Goal: Transaction & Acquisition: Purchase product/service

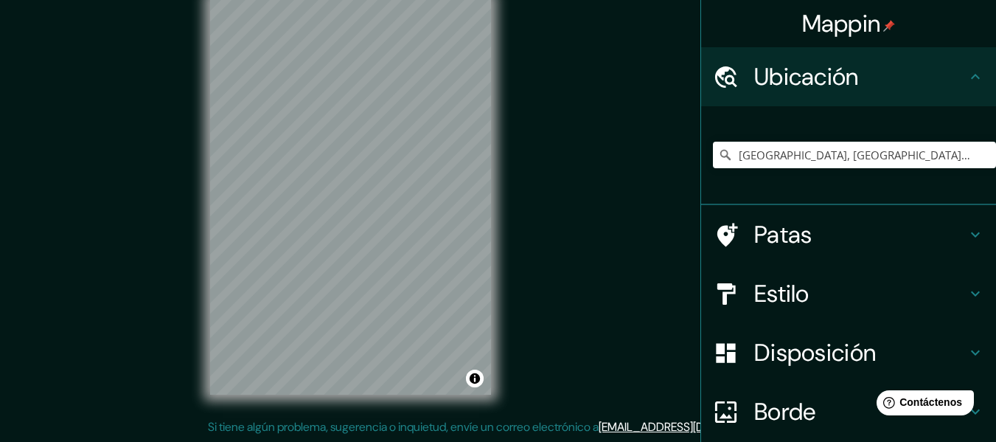
click at [491, 209] on div "© Mapbox © OpenStreetMap Mejora este mapa" at bounding box center [350, 195] width 328 height 444
click at [499, 284] on div "© Mapbox © OpenStreetMap Mejora este mapa" at bounding box center [350, 195] width 328 height 444
click at [503, 200] on div "© Mapbox © OpenStreetMap Mejora este mapa" at bounding box center [350, 195] width 328 height 444
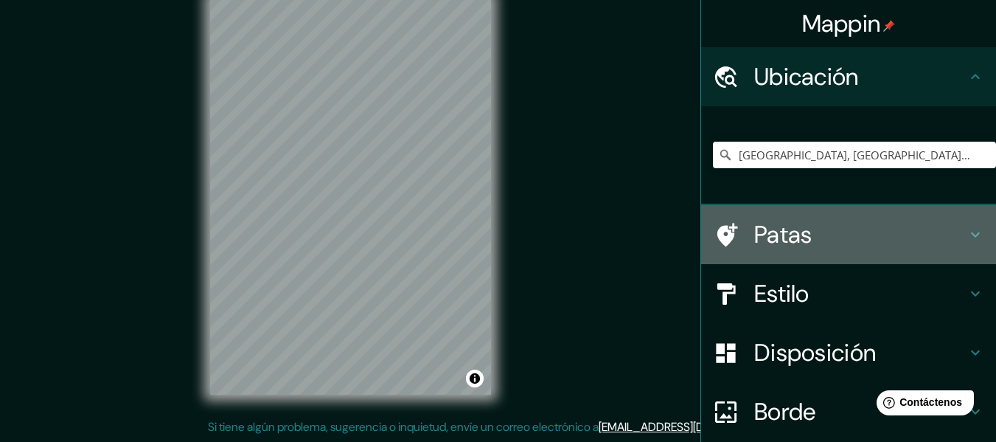
click at [727, 232] on icon at bounding box center [726, 235] width 26 height 26
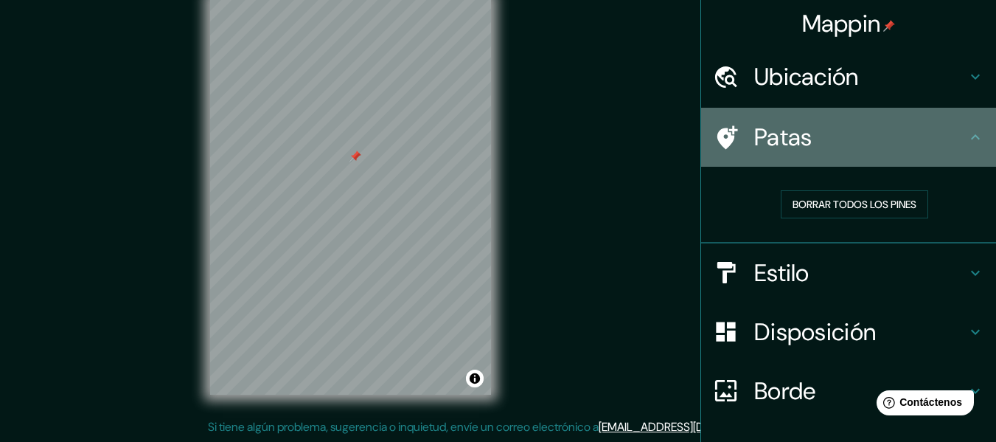
click at [941, 136] on h4 "Patas" at bounding box center [860, 136] width 212 height 29
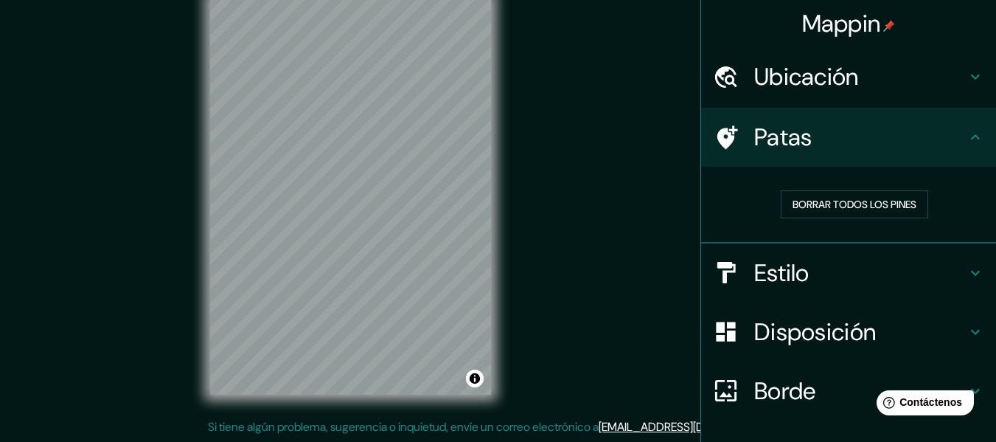
click at [524, 254] on div "Mappin Ubicación [GEOGRAPHIC_DATA], [GEOGRAPHIC_DATA], [GEOGRAPHIC_DATA] [GEOGR…" at bounding box center [498, 207] width 996 height 468
click at [536, 229] on div "Mappin Ubicación [GEOGRAPHIC_DATA], [GEOGRAPHIC_DATA], [GEOGRAPHIC_DATA] [GEOGR…" at bounding box center [498, 207] width 996 height 468
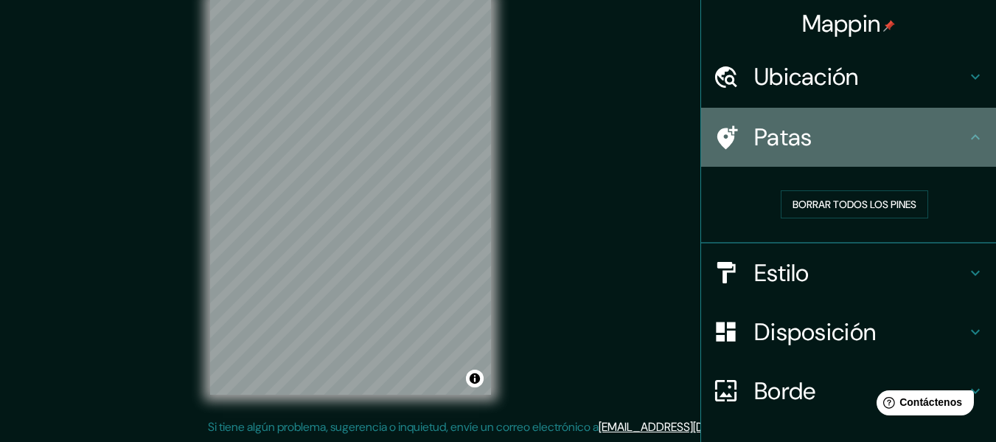
click at [722, 127] on icon at bounding box center [727, 137] width 21 height 24
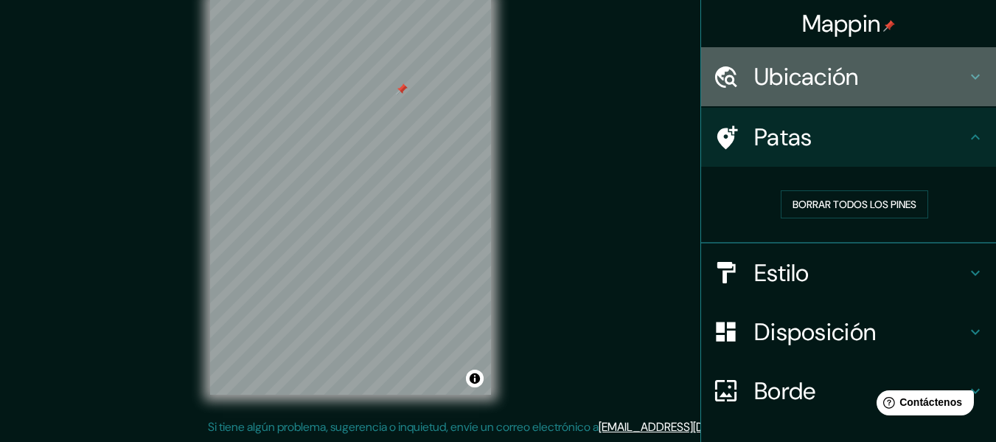
click at [754, 71] on font "Ubicación" at bounding box center [806, 76] width 105 height 31
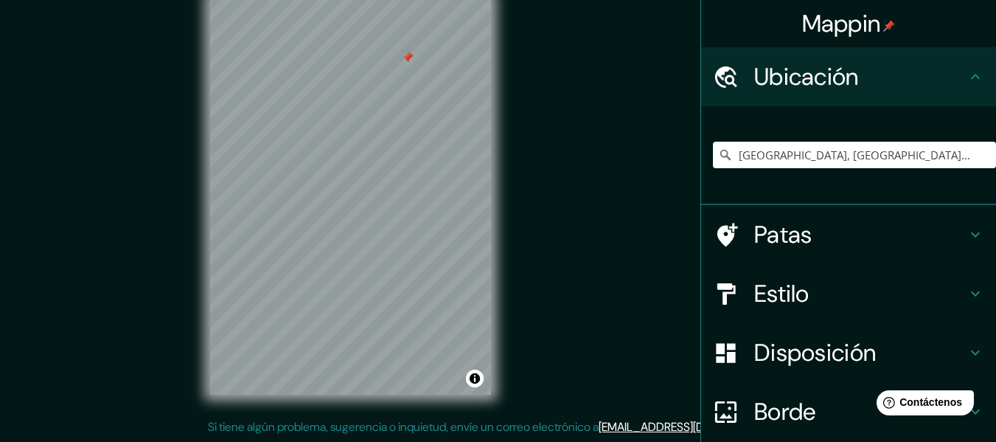
click at [519, 339] on div "Mappin Ubicación [GEOGRAPHIC_DATA], [GEOGRAPHIC_DATA], [GEOGRAPHIC_DATA] [GEOGR…" at bounding box center [498, 207] width 996 height 468
click at [484, 405] on div "© Mapbox © OpenStreetMap Mejora este mapa" at bounding box center [350, 195] width 328 height 444
click at [541, 282] on div "Mappin Ubicación [GEOGRAPHIC_DATA], [GEOGRAPHIC_DATA], [GEOGRAPHIC_DATA] [GEOGR…" at bounding box center [498, 207] width 996 height 468
click at [509, 275] on div "© Mapbox © OpenStreetMap Mejora este mapa" at bounding box center [350, 195] width 328 height 444
click at [525, 267] on div "Mappin Ubicación [GEOGRAPHIC_DATA], [GEOGRAPHIC_DATA], [GEOGRAPHIC_DATA] [GEOGR…" at bounding box center [498, 207] width 996 height 468
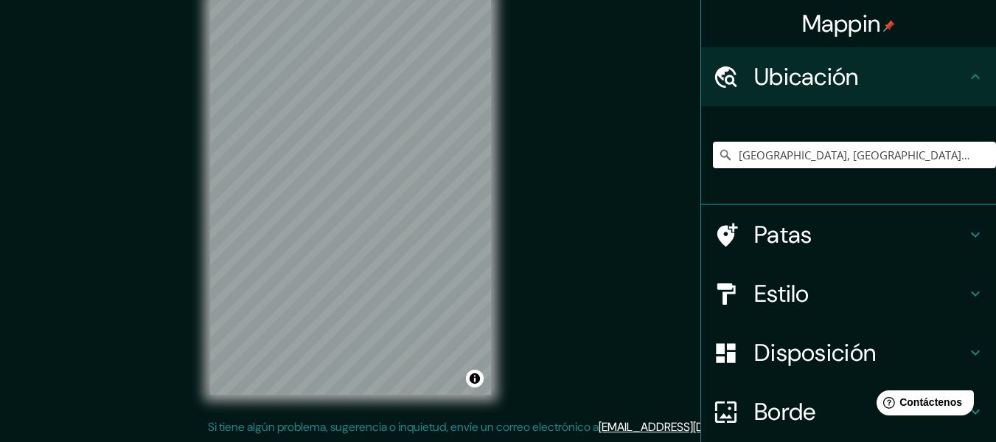
click at [571, 414] on div "Mappin Ubicación [GEOGRAPHIC_DATA], [GEOGRAPHIC_DATA], [GEOGRAPHIC_DATA] [GEOGR…" at bounding box center [498, 207] width 996 height 468
click at [570, 285] on div "Mappin Ubicación [GEOGRAPHIC_DATA], [GEOGRAPHIC_DATA], [GEOGRAPHIC_DATA] [GEOGR…" at bounding box center [498, 207] width 996 height 468
click at [540, 263] on div "Mappin Ubicación [GEOGRAPHIC_DATA], [GEOGRAPHIC_DATA], [GEOGRAPHIC_DATA] [GEOGR…" at bounding box center [498, 207] width 996 height 468
click at [528, 217] on div "Mappin Ubicación [GEOGRAPHIC_DATA], [GEOGRAPHIC_DATA], [GEOGRAPHIC_DATA] [GEOGR…" at bounding box center [498, 207] width 996 height 468
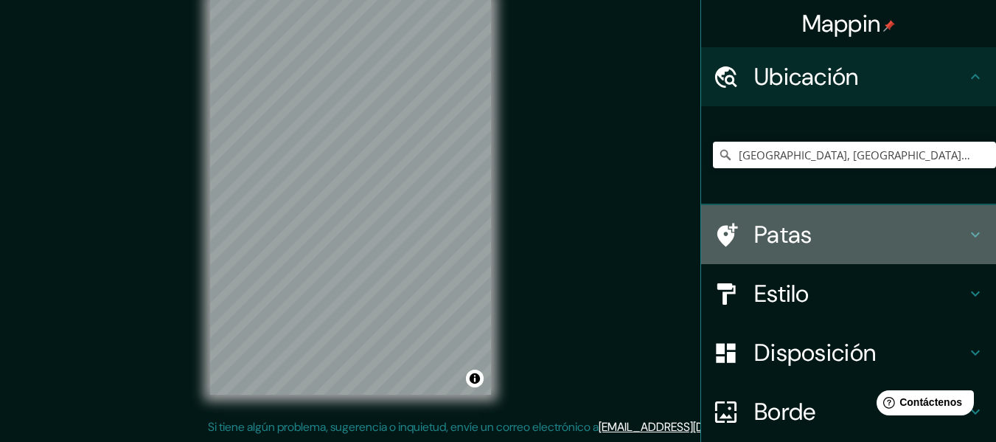
click at [796, 229] on font "Patas" at bounding box center [783, 234] width 58 height 31
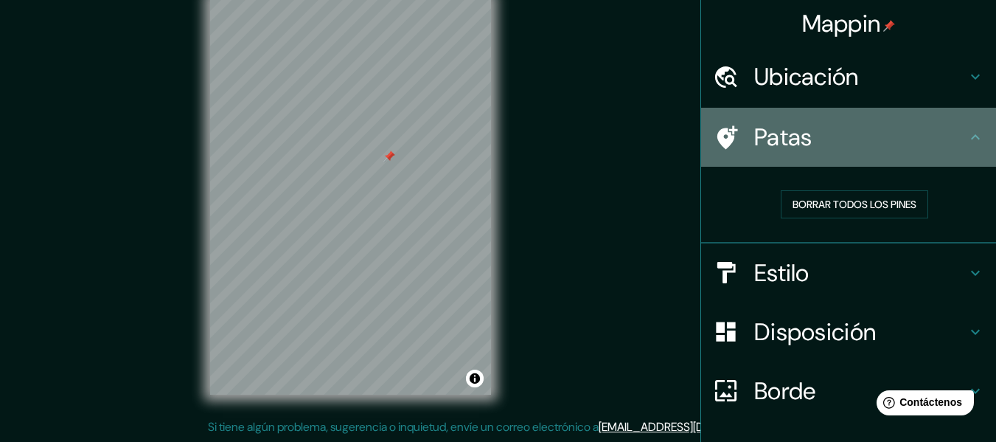
click at [930, 134] on h4 "Patas" at bounding box center [860, 136] width 212 height 29
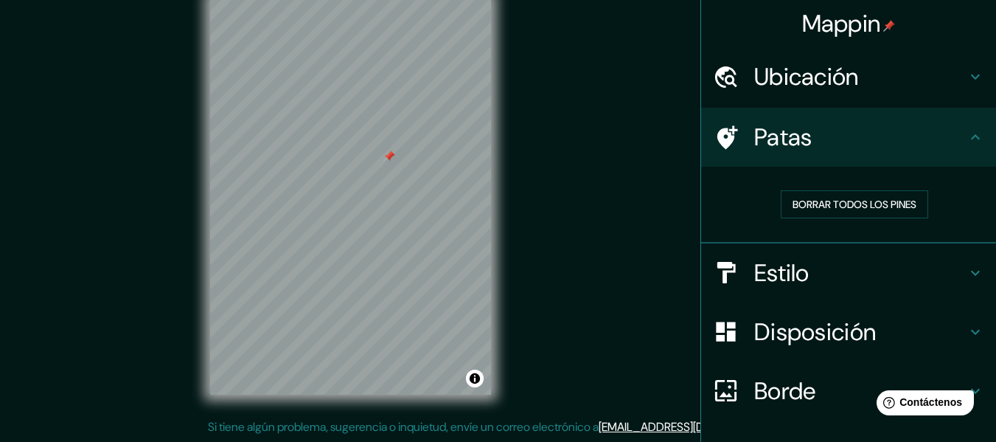
click at [857, 83] on h4 "Ubicación" at bounding box center [860, 76] width 212 height 29
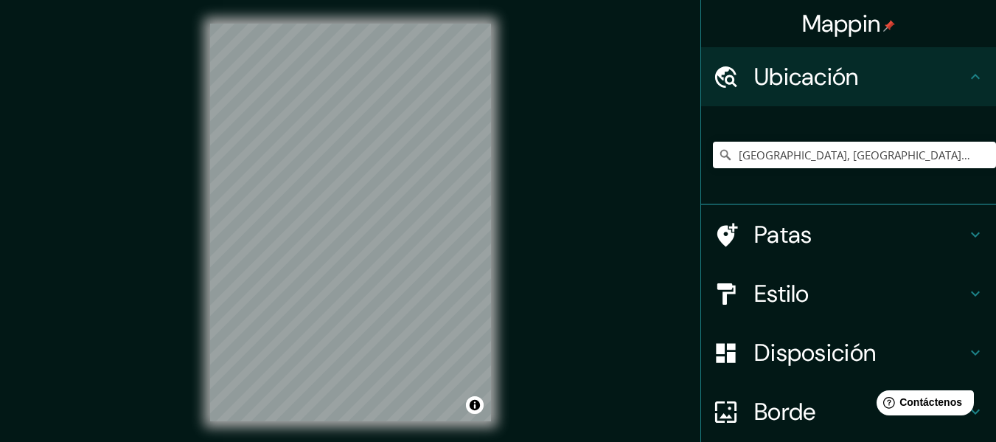
click at [534, 364] on div "Mappin Ubicación [GEOGRAPHIC_DATA], [GEOGRAPHIC_DATA], [GEOGRAPHIC_DATA] [GEOGR…" at bounding box center [498, 234] width 996 height 468
click at [599, 211] on div "Mappin Ubicación [GEOGRAPHIC_DATA], [GEOGRAPHIC_DATA], [GEOGRAPHIC_DATA] [GEOGR…" at bounding box center [498, 234] width 996 height 468
click at [453, 441] on html "Mappin Ubicación [GEOGRAPHIC_DATA], [GEOGRAPHIC_DATA], [GEOGRAPHIC_DATA] [GEOGR…" at bounding box center [498, 221] width 996 height 442
click at [605, 271] on div "Mappin Ubicación [GEOGRAPHIC_DATA], [GEOGRAPHIC_DATA], [GEOGRAPHIC_DATA] [GEOGR…" at bounding box center [498, 234] width 996 height 468
drag, startPoint x: 330, startPoint y: 218, endPoint x: 340, endPoint y: 222, distance: 11.0
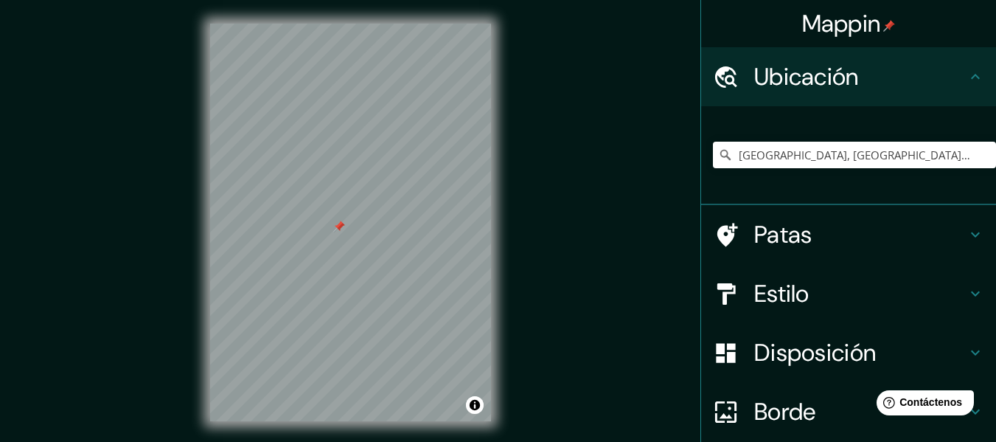
click at [340, 222] on div at bounding box center [339, 226] width 12 height 12
click at [354, 226] on div at bounding box center [352, 221] width 12 height 12
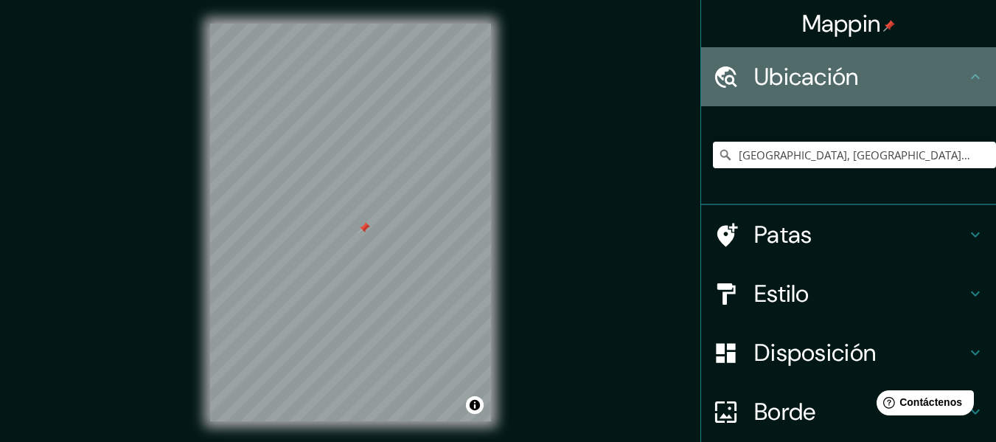
click at [966, 79] on icon at bounding box center [975, 77] width 18 height 18
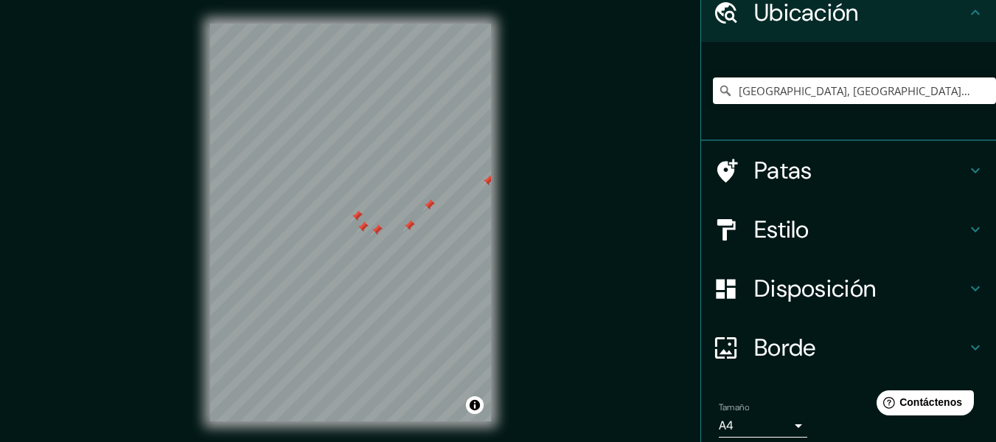
scroll to position [123, 0]
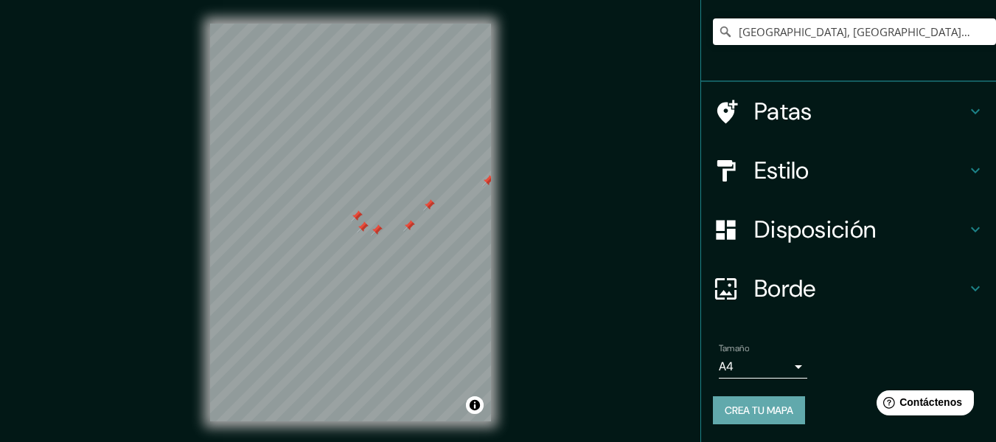
click at [747, 412] on font "Crea tu mapa" at bounding box center [759, 409] width 69 height 13
click at [764, 416] on font "Crea tu mapa" at bounding box center [759, 409] width 69 height 13
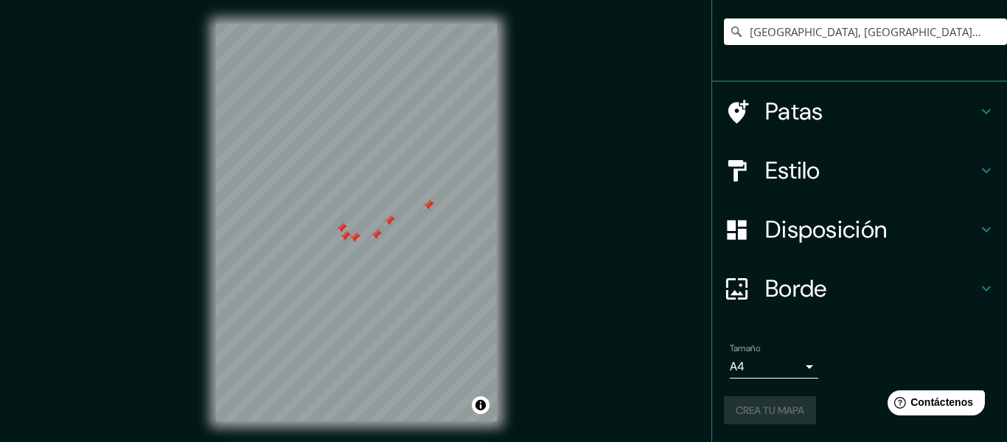
click at [754, 375] on body "Mappin Ubicación [GEOGRAPHIC_DATA], [GEOGRAPHIC_DATA], [GEOGRAPHIC_DATA] [GEOGR…" at bounding box center [503, 221] width 1007 height 442
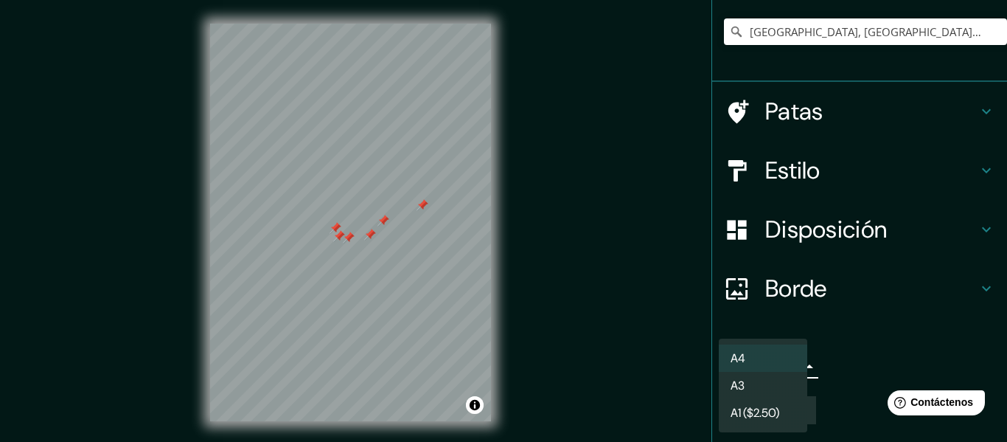
click at [756, 354] on li "A4" at bounding box center [763, 357] width 88 height 27
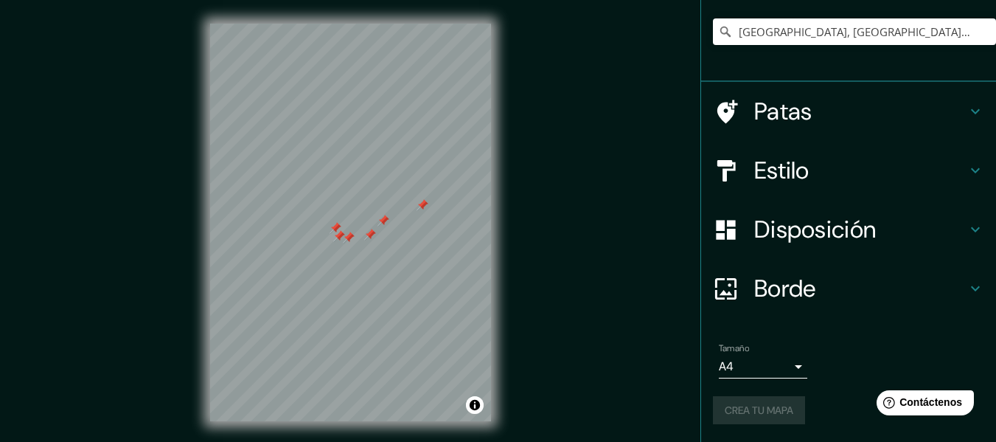
click at [774, 414] on div "Crea tu mapa" at bounding box center [848, 410] width 271 height 28
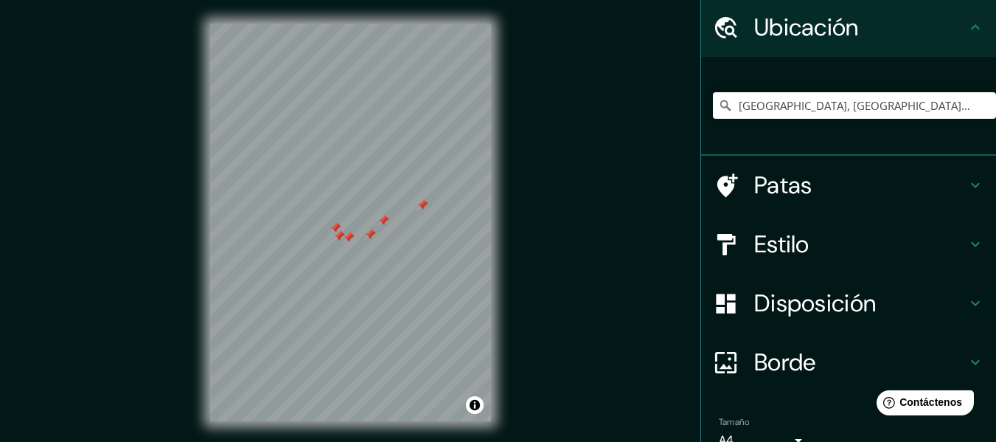
scroll to position [74, 0]
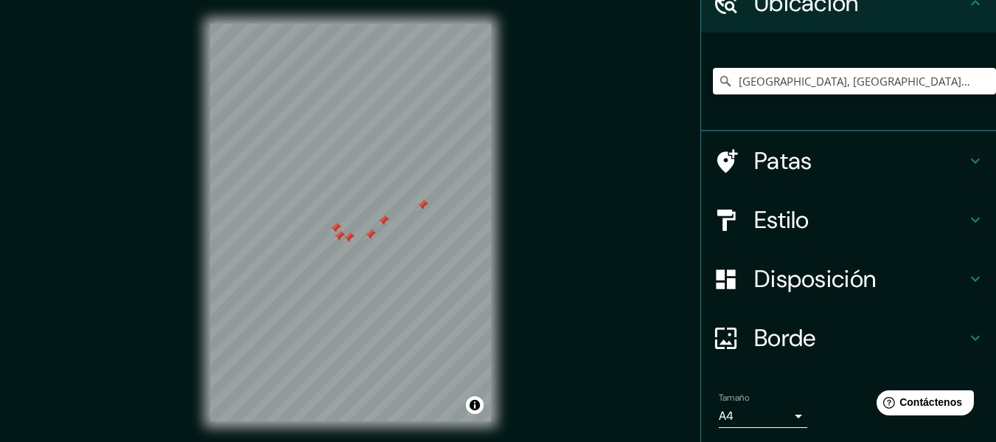
click at [922, 217] on h4 "Estilo" at bounding box center [860, 219] width 212 height 29
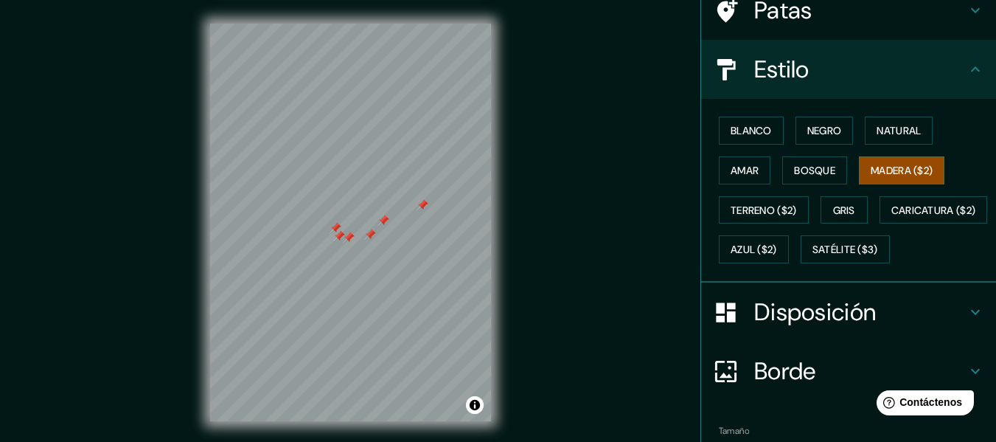
scroll to position [101, 0]
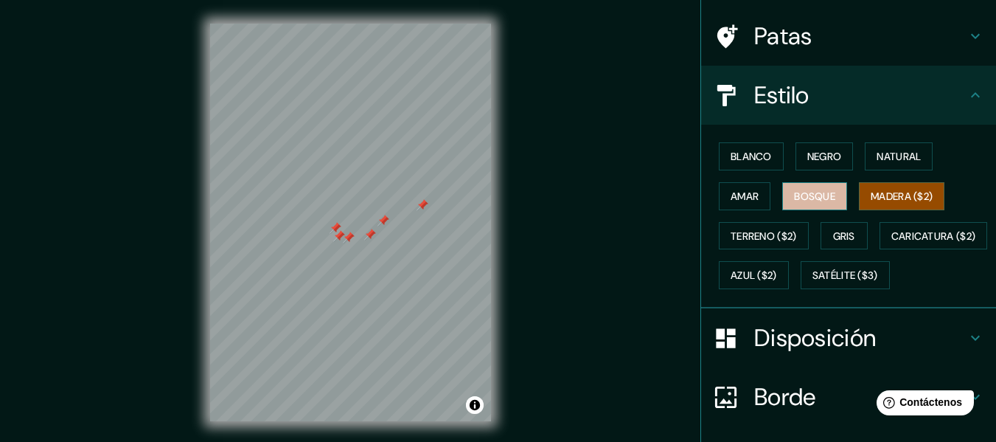
click at [820, 196] on font "Bosque" at bounding box center [814, 195] width 41 height 13
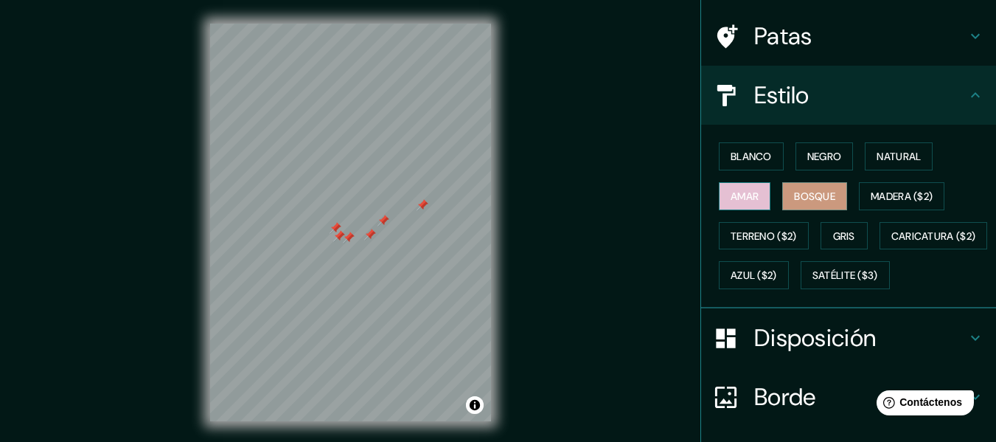
click at [760, 196] on button "Amar" at bounding box center [745, 196] width 52 height 28
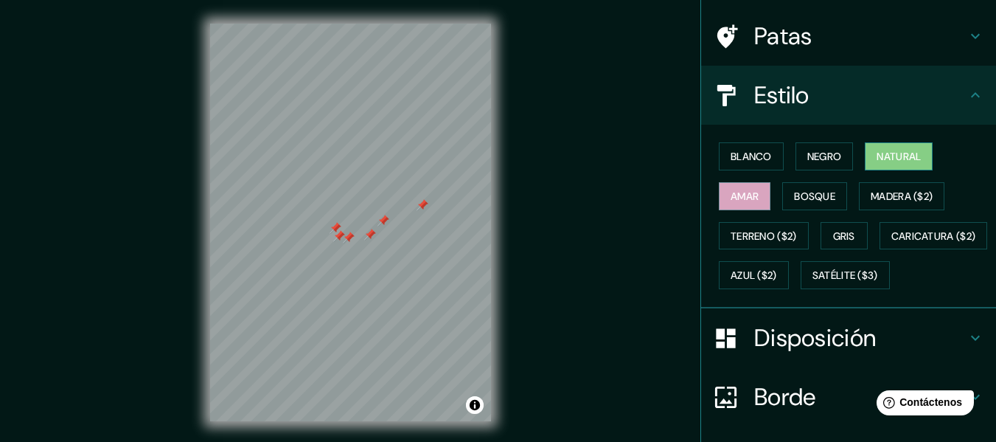
click at [879, 163] on font "Natural" at bounding box center [898, 156] width 44 height 13
click at [753, 163] on font "Blanco" at bounding box center [751, 156] width 41 height 13
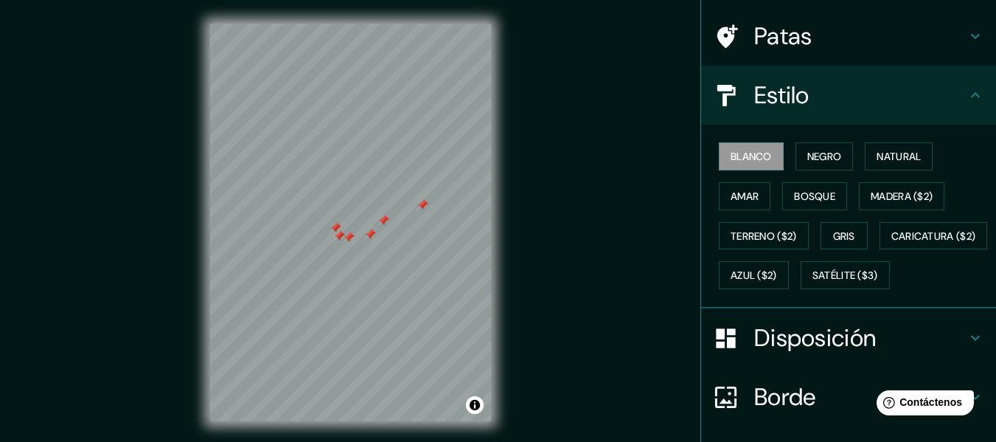
click at [935, 152] on div "Blanco Negro Natural Amar Bosque Madera ($2) Terreno ($2) Gris Caricatura ($2) …" at bounding box center [854, 215] width 283 height 158
click at [910, 157] on font "Natural" at bounding box center [898, 156] width 44 height 13
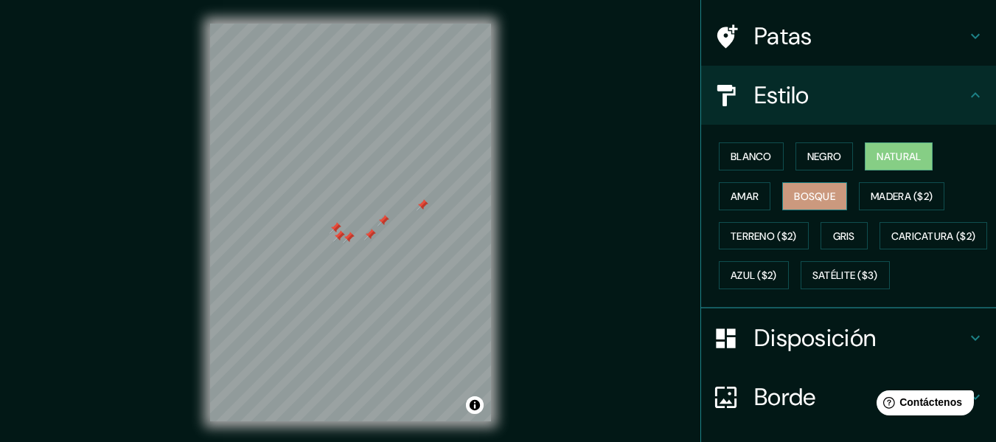
click at [827, 200] on font "Bosque" at bounding box center [814, 195] width 41 height 13
click at [853, 236] on button "Gris" at bounding box center [843, 236] width 47 height 28
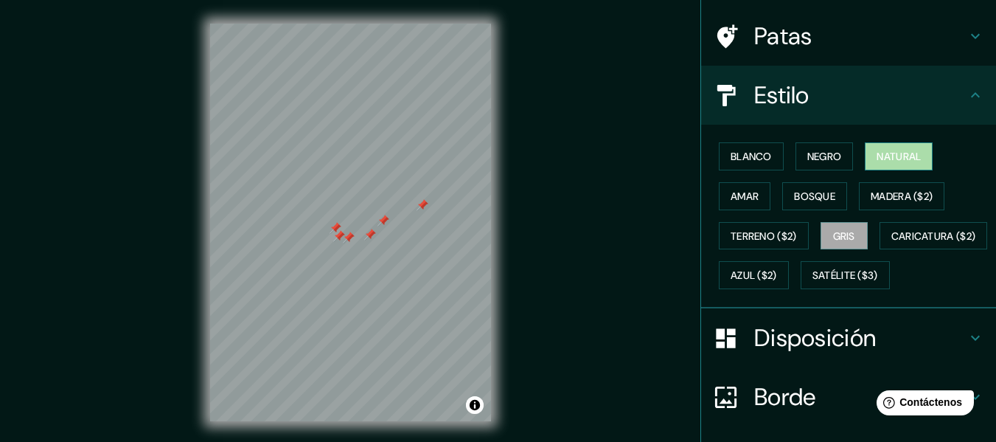
click at [907, 142] on button "Natural" at bounding box center [899, 156] width 68 height 28
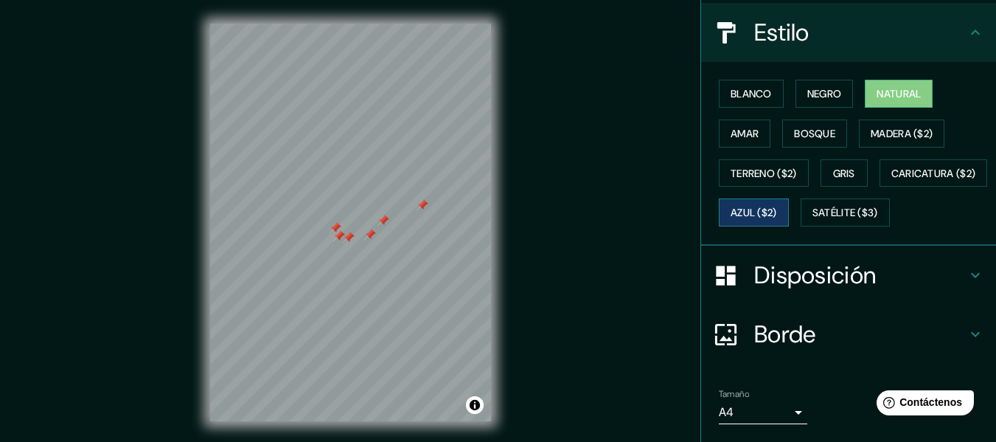
scroll to position [248, 0]
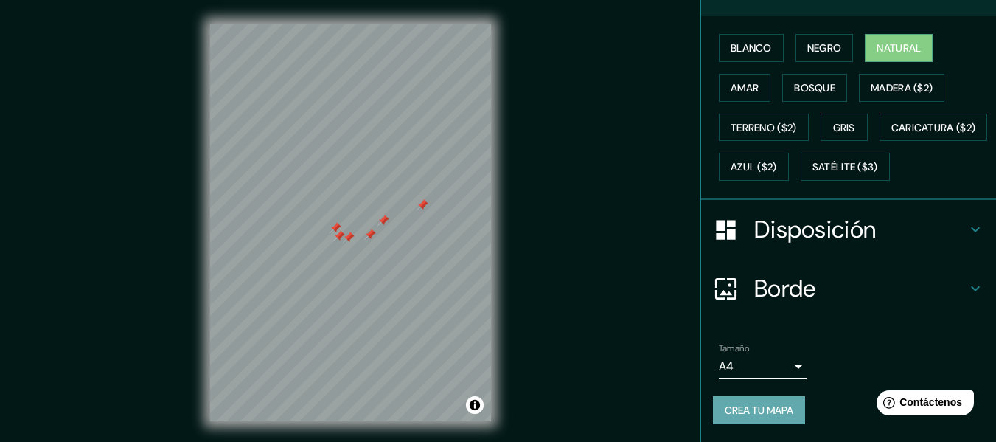
click at [792, 400] on button "Crea tu mapa" at bounding box center [759, 410] width 92 height 28
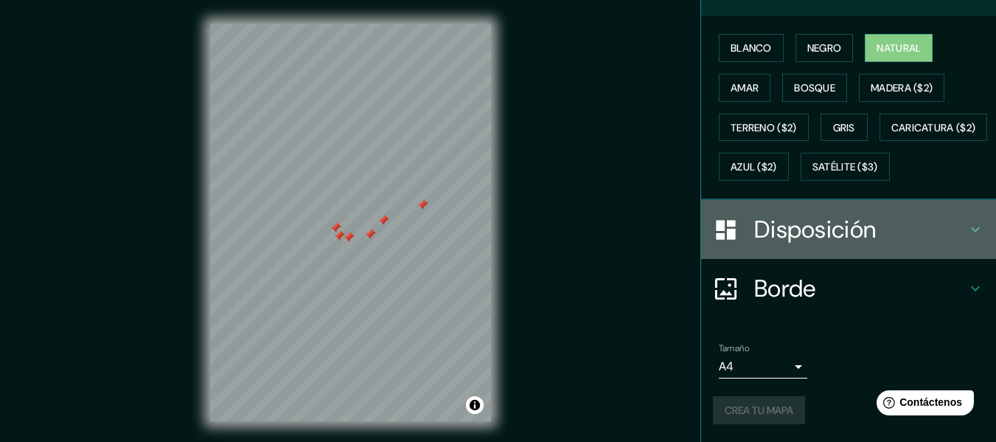
click at [966, 234] on icon at bounding box center [975, 229] width 18 height 18
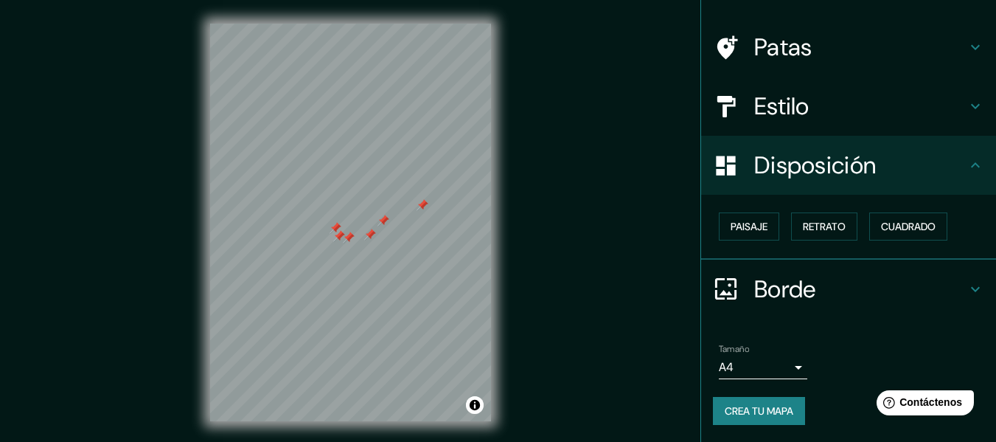
scroll to position [27, 0]
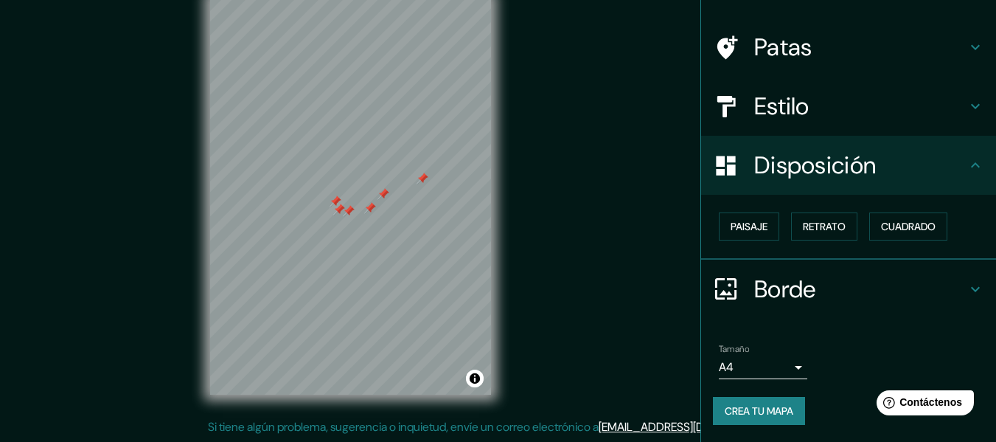
click at [773, 97] on font "Estilo" at bounding box center [781, 106] width 55 height 31
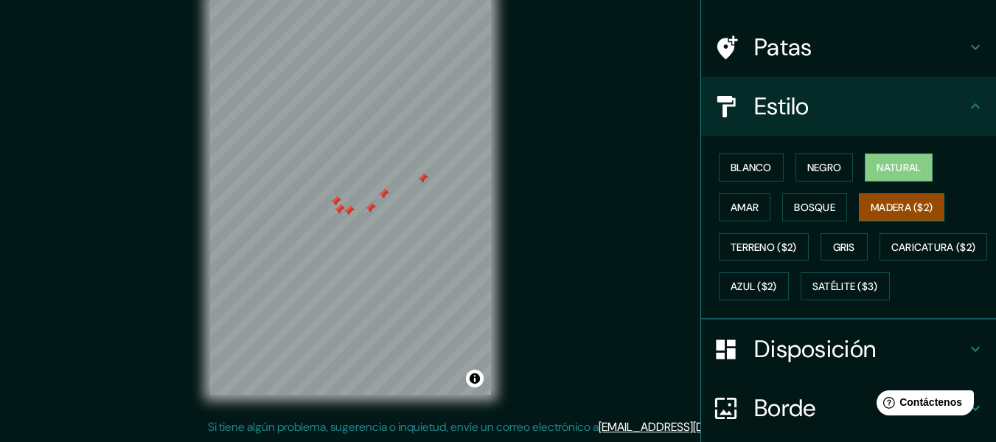
click at [887, 208] on font "Madera ($2)" at bounding box center [902, 207] width 62 height 13
click at [391, 112] on div at bounding box center [389, 117] width 12 height 12
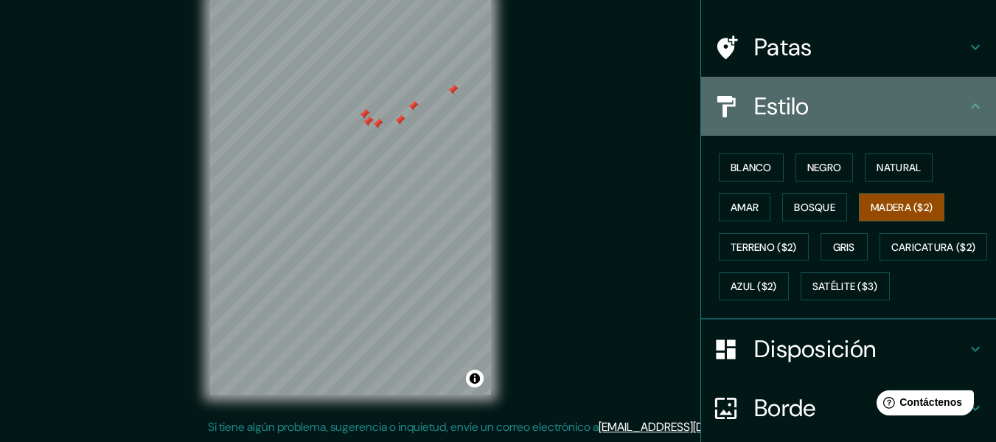
click at [900, 111] on h4 "Estilo" at bounding box center [860, 105] width 212 height 29
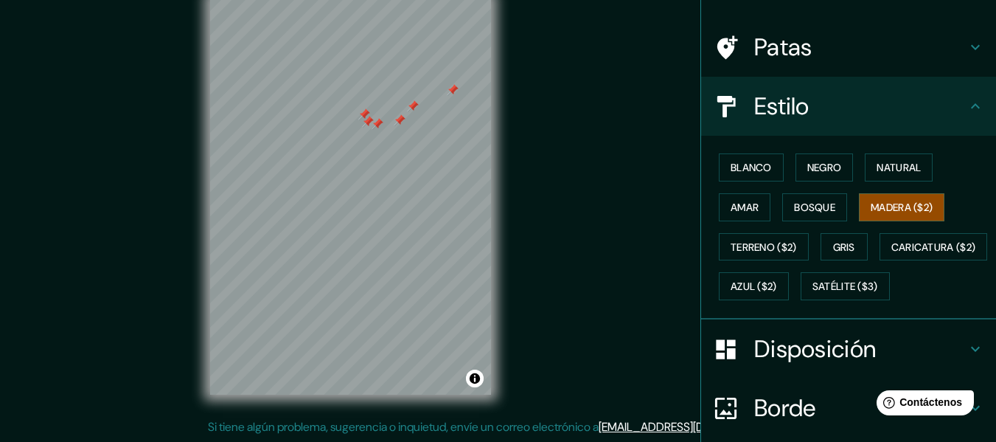
click at [920, 55] on h4 "Patas" at bounding box center [860, 46] width 212 height 29
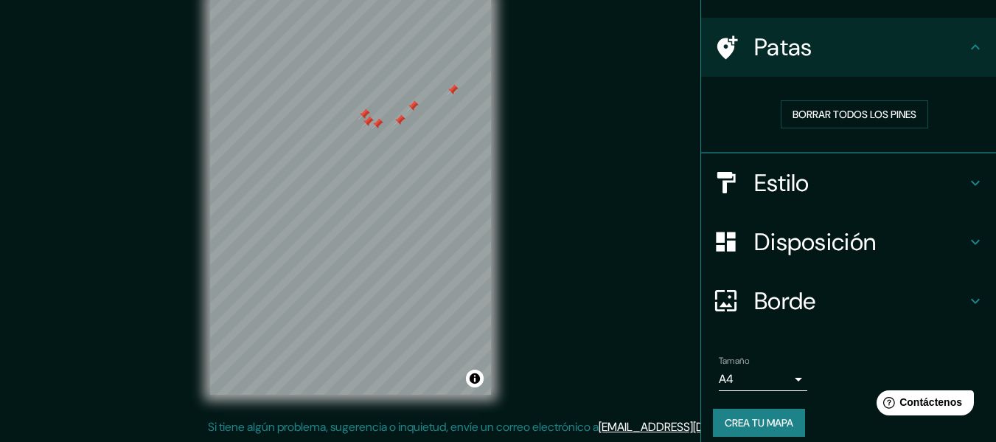
scroll to position [0, 0]
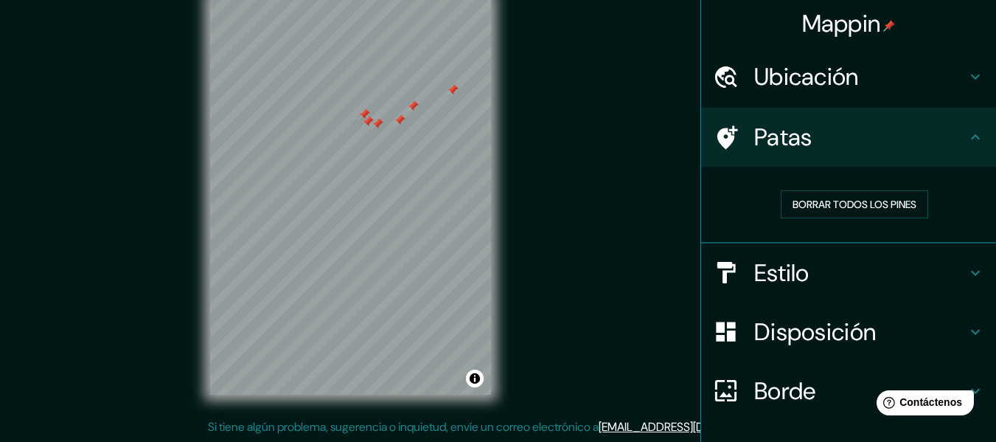
click at [916, 69] on h4 "Ubicación" at bounding box center [860, 76] width 212 height 29
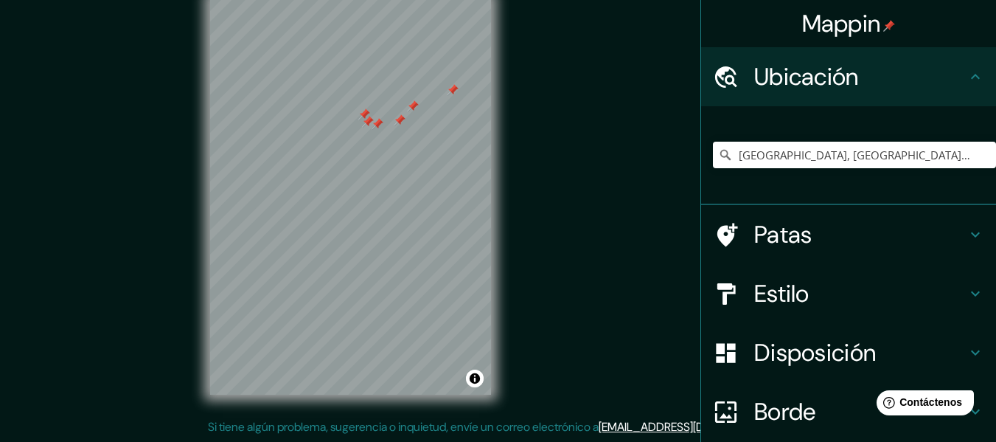
click at [883, 31] on img at bounding box center [889, 26] width 12 height 12
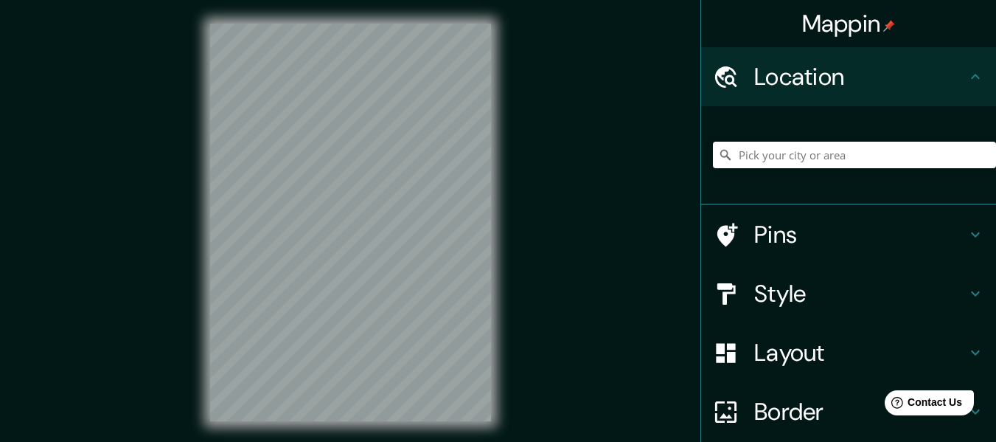
scroll to position [27, 0]
